Goal: Transaction & Acquisition: Register for event/course

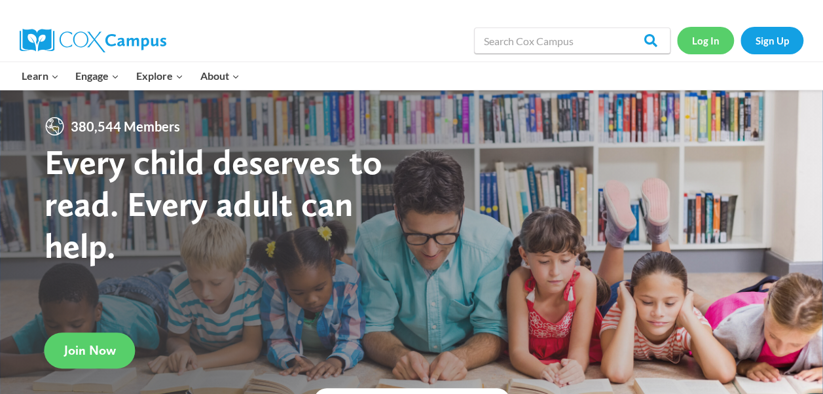
click at [701, 39] on link "Log In" at bounding box center [705, 40] width 57 height 27
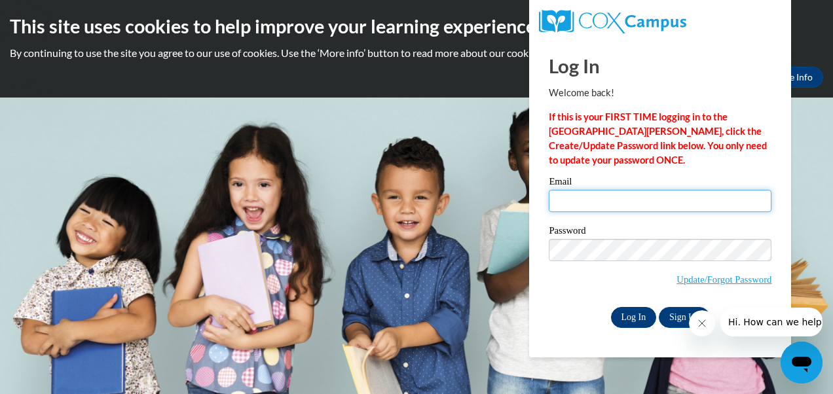
type input "[EMAIL_ADDRESS][DOMAIN_NAME]"
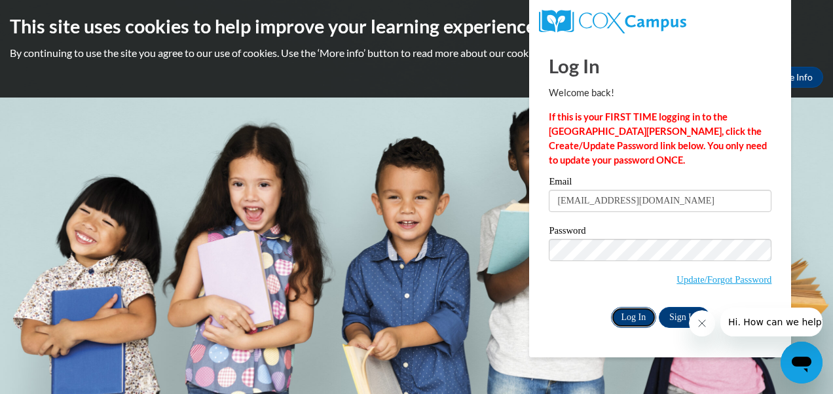
click at [633, 320] on input "Log In" at bounding box center [634, 317] width 46 height 21
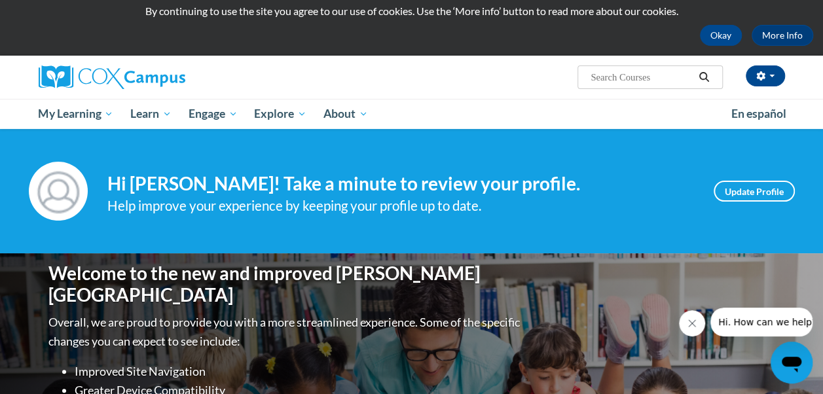
scroll to position [35, 0]
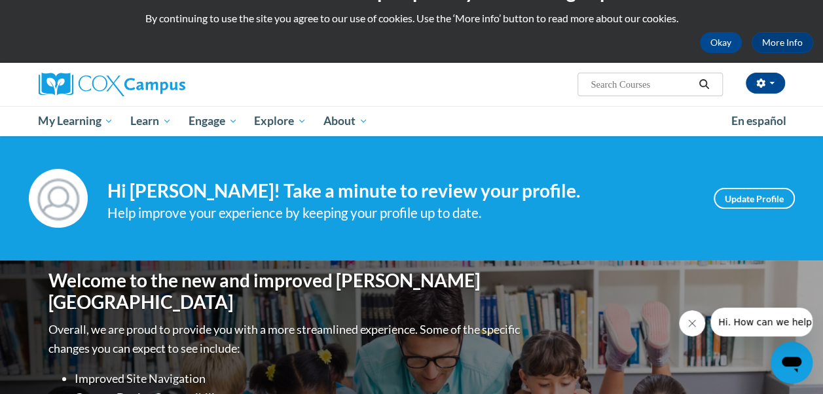
click at [624, 83] on input "Search..." at bounding box center [641, 85] width 105 height 16
type input "an ecosystem approach to developing the foundation for reading in the early"
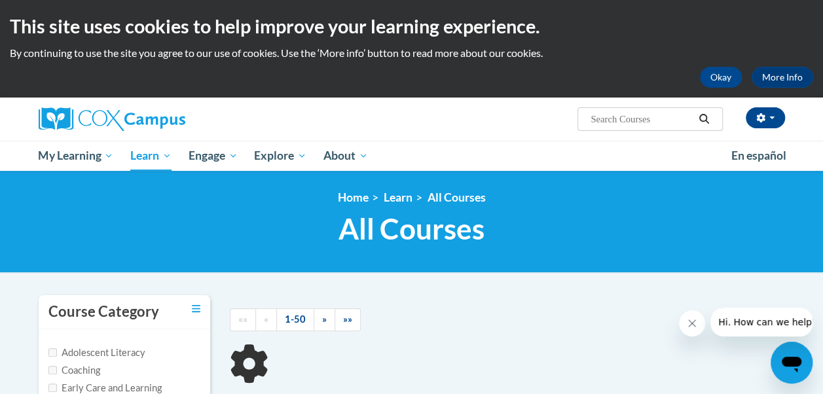
type input "an ecosystem approach to developing the foundation for reading in the early"
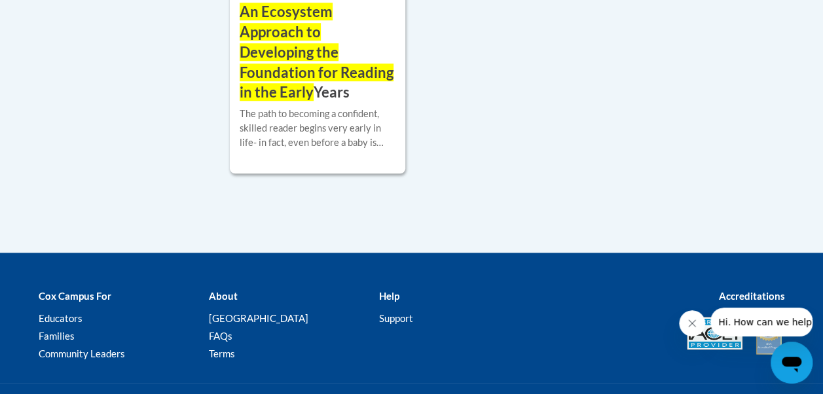
scroll to position [550, 0]
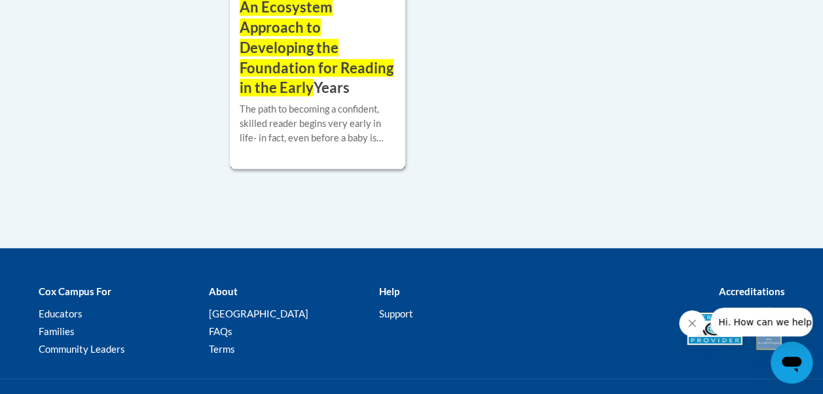
click at [333, 80] on h3 "An Ecosystem Approach to Developing the Foundation for Reading in the Early Yea…" at bounding box center [318, 47] width 156 height 101
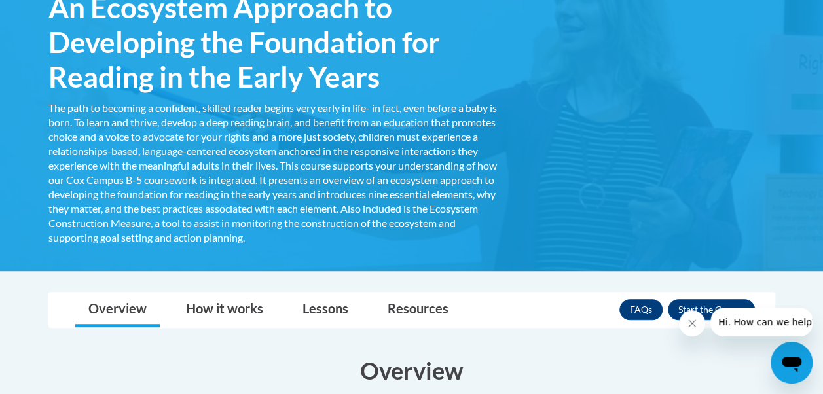
scroll to position [262, 0]
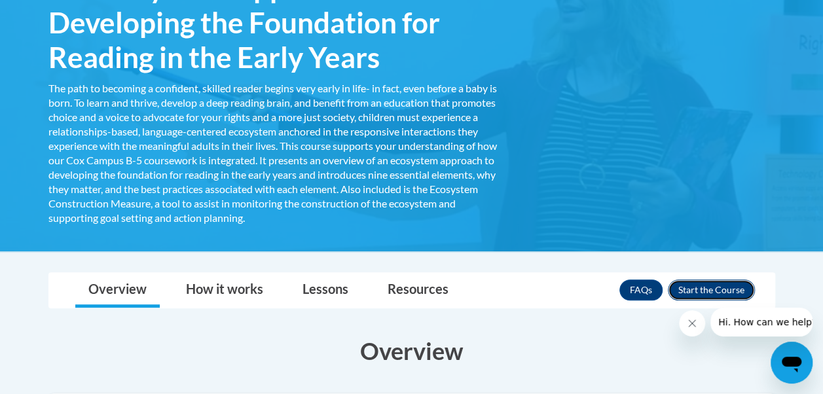
click at [720, 288] on button "Enroll" at bounding box center [711, 290] width 87 height 21
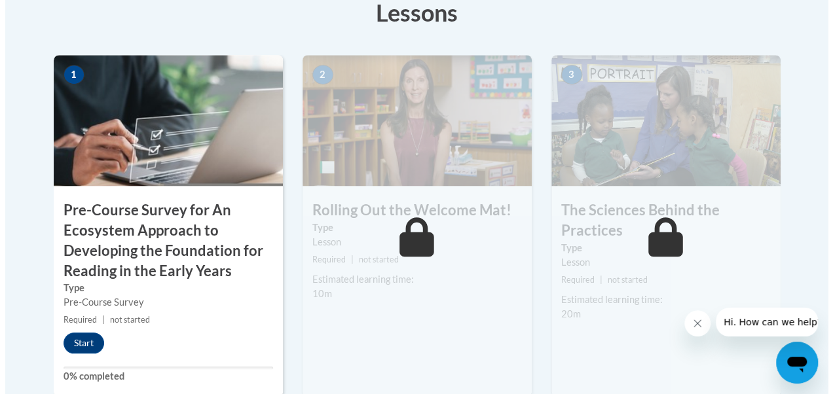
scroll to position [462, 0]
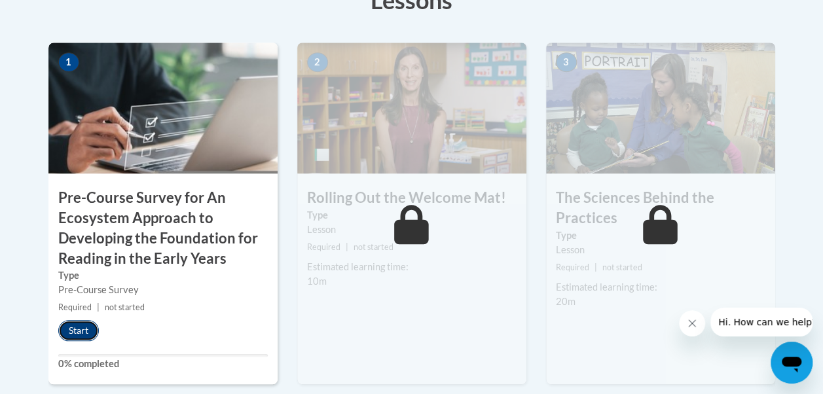
click at [81, 323] on button "Start" at bounding box center [78, 330] width 41 height 21
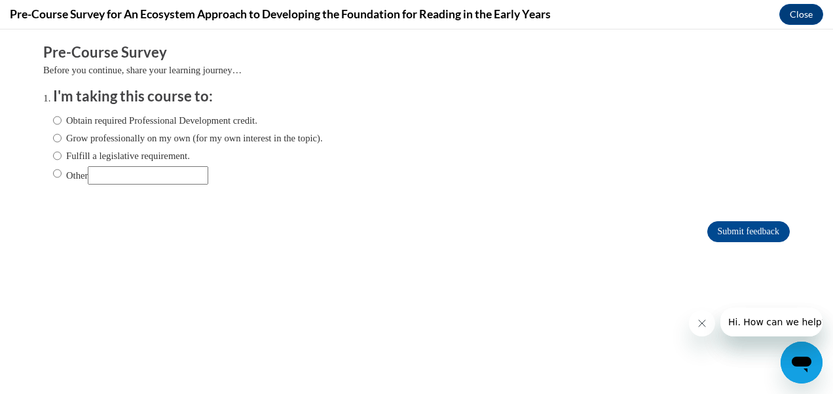
scroll to position [0, 0]
click at [53, 121] on input "Obtain required Professional Development credit." at bounding box center [57, 120] width 9 height 14
radio input "true"
click at [717, 231] on input "Submit feedback" at bounding box center [748, 231] width 83 height 21
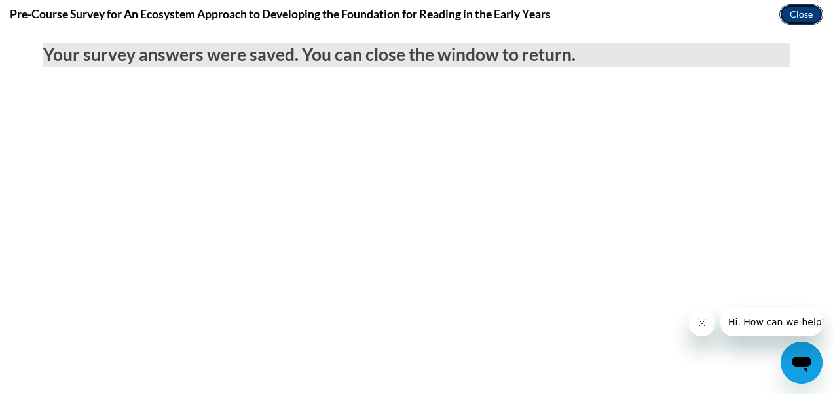
click at [796, 12] on button "Close" at bounding box center [801, 14] width 44 height 21
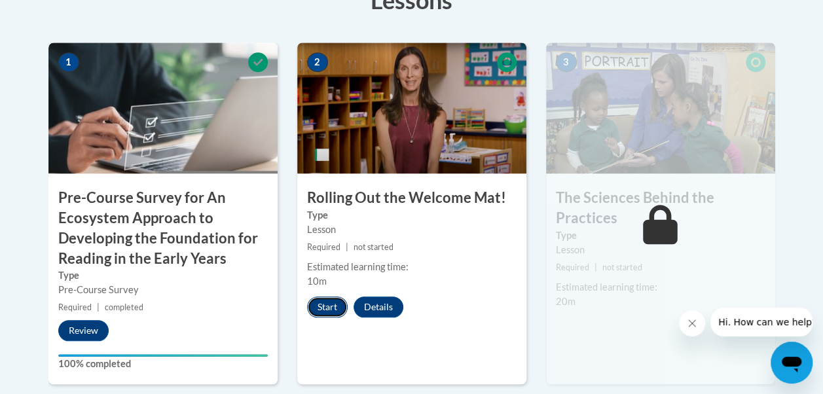
click at [330, 307] on button "Start" at bounding box center [327, 307] width 41 height 21
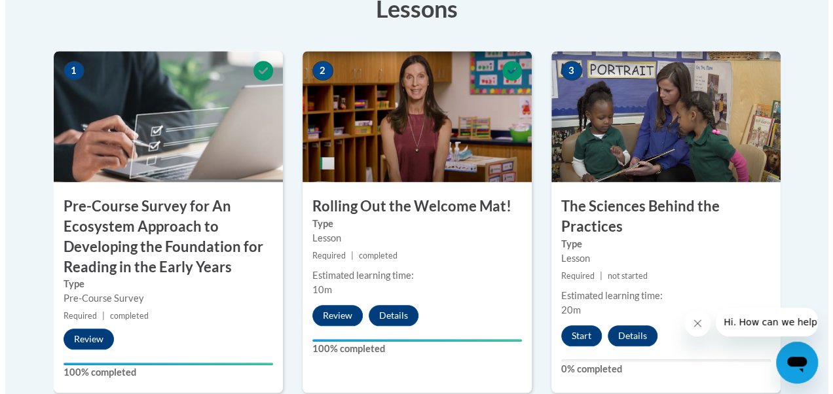
scroll to position [472, 0]
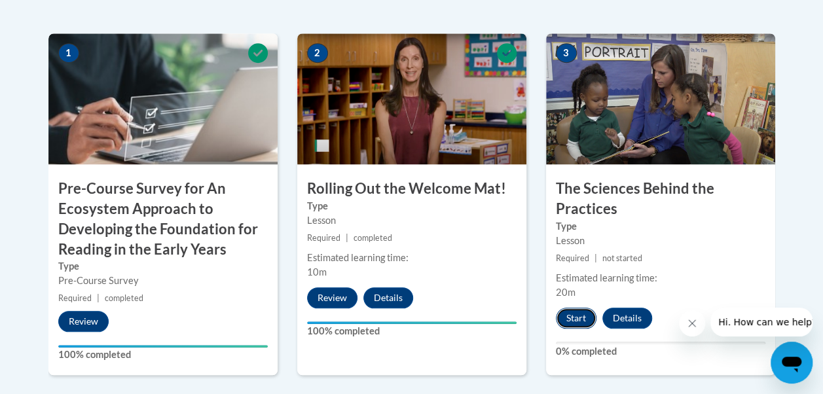
click at [578, 315] on button "Start" at bounding box center [576, 318] width 41 height 21
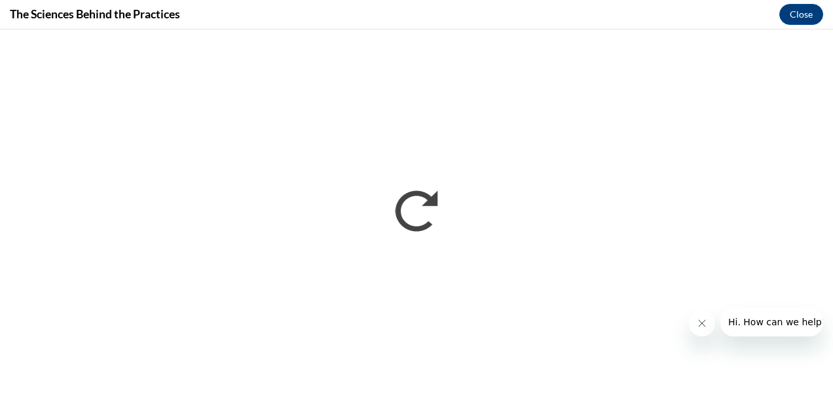
scroll to position [0, 0]
